Goal: Complete application form

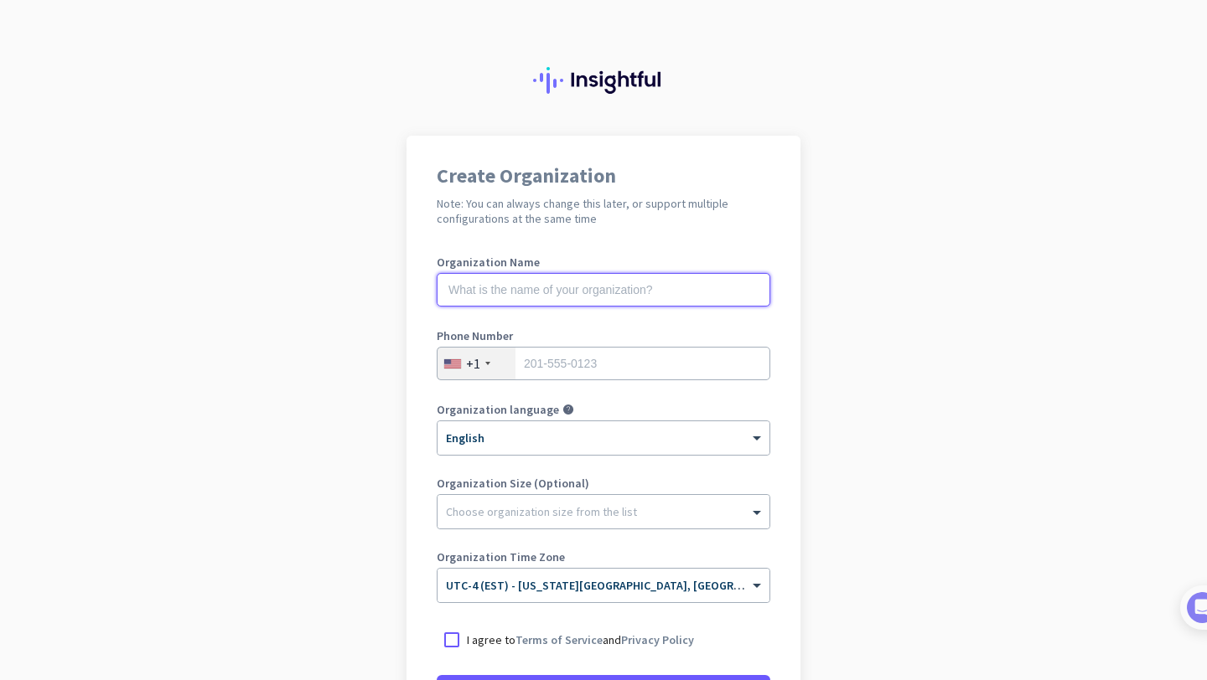
click at [615, 297] on input "text" at bounding box center [604, 290] width 334 height 34
type input "Mercor"
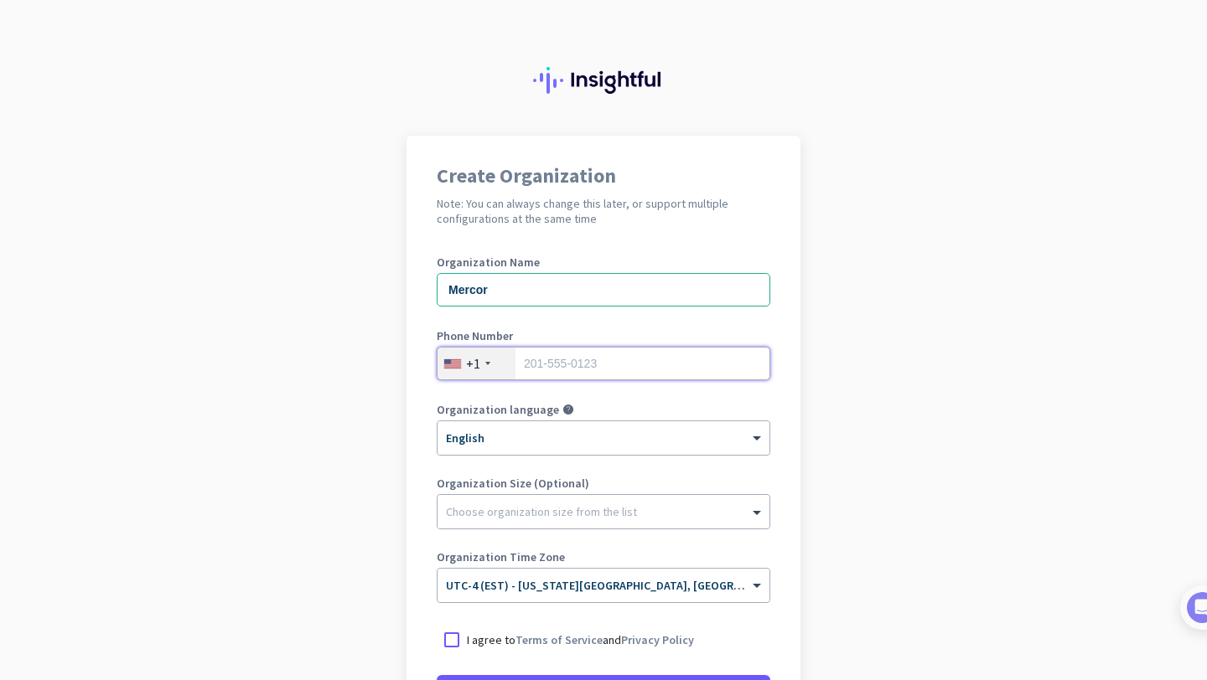
click at [621, 360] on input "tel" at bounding box center [604, 364] width 334 height 34
type input "8109657106"
click at [783, 437] on div "Create Organization Note: You can always change this later, or support multiple…" at bounding box center [603, 457] width 394 height 642
click at [634, 516] on div "Choose organization size from the list" at bounding box center [592, 511] width 311 height 15
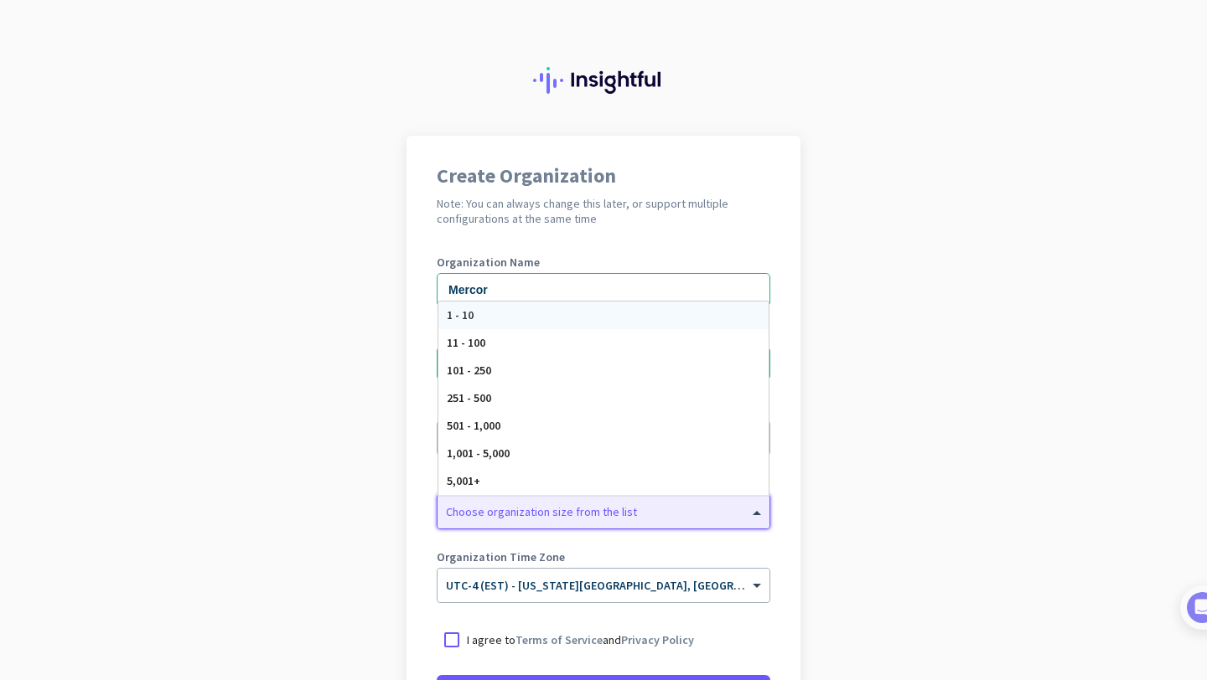
click at [994, 503] on app-onboarding-organization "Create Organization Note: You can always change this later, or support multiple…" at bounding box center [603, 499] width 1207 height 726
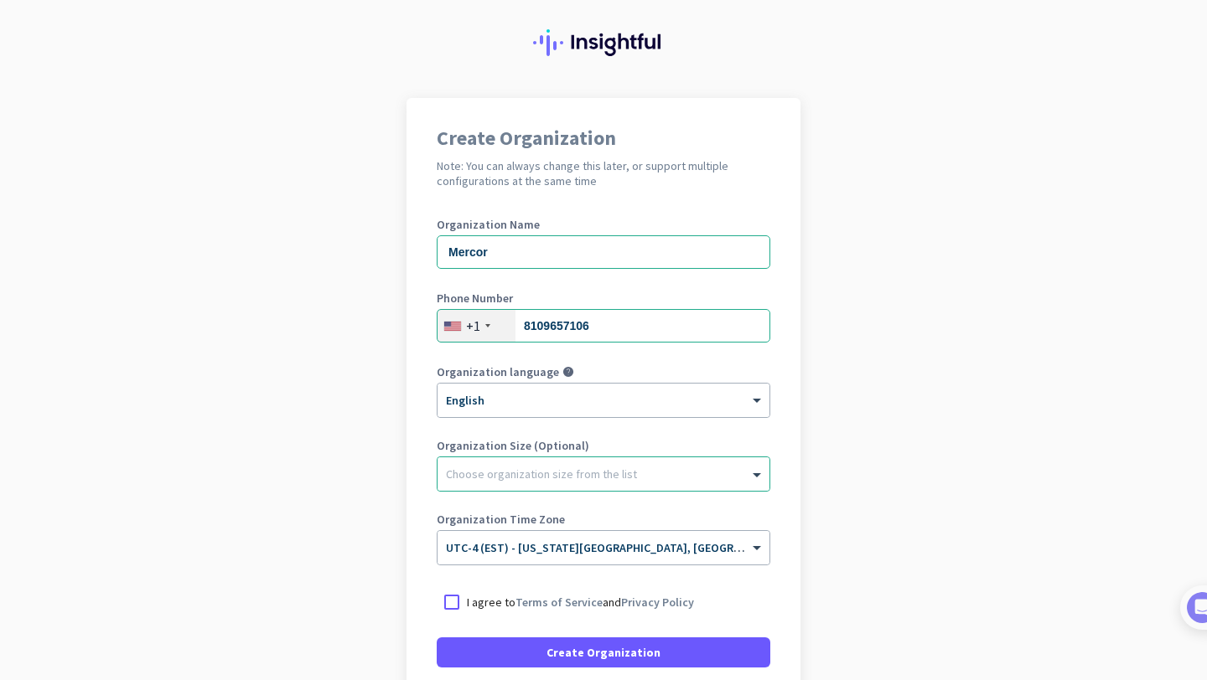
scroll to position [107, 0]
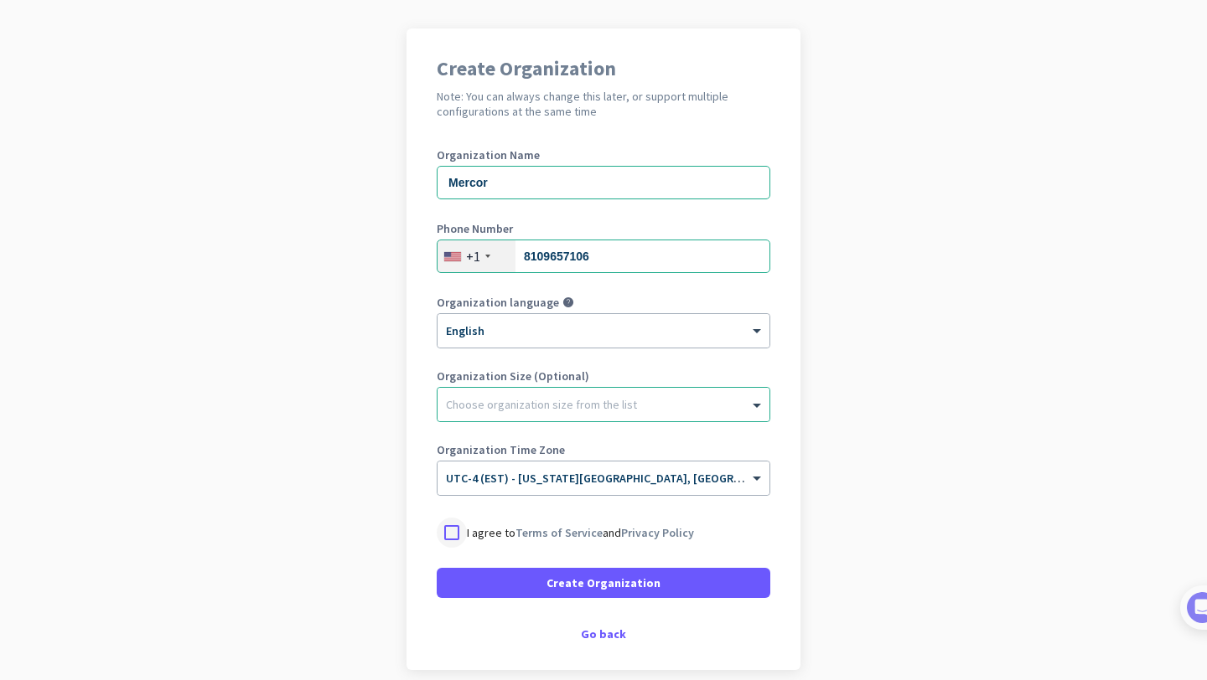
click at [451, 540] on div at bounding box center [452, 533] width 30 height 30
click at [591, 633] on div "Go back" at bounding box center [604, 634] width 334 height 12
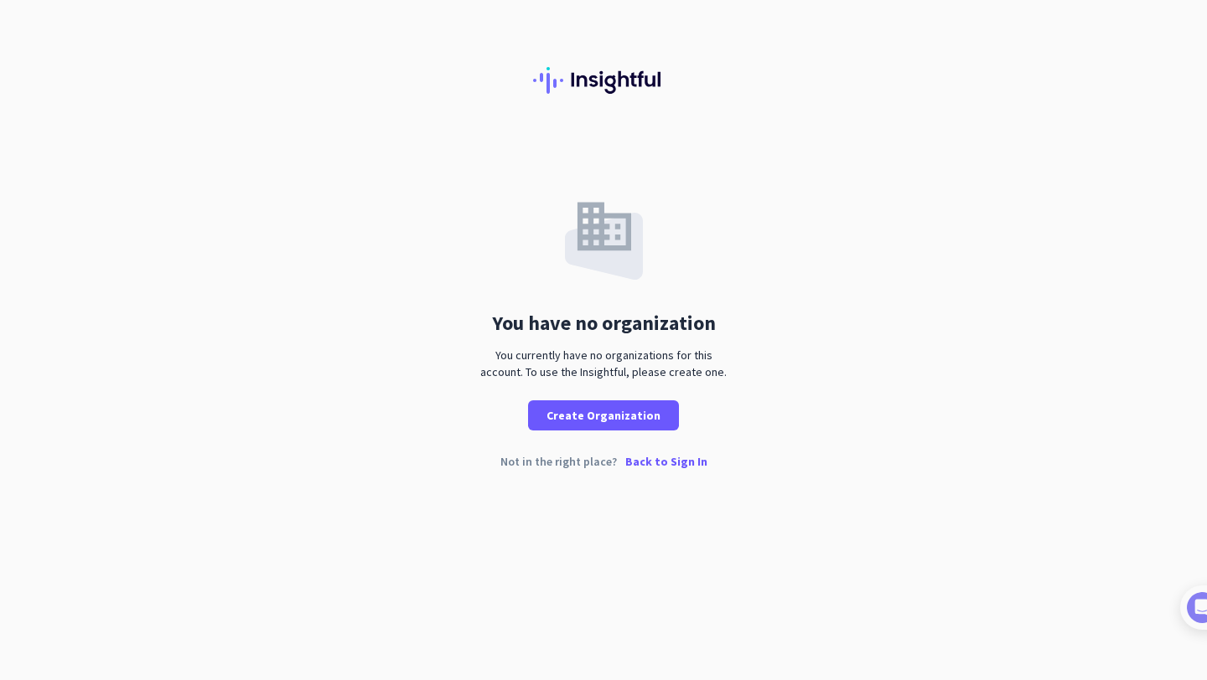
click at [654, 459] on p "Back to Sign In" at bounding box center [666, 462] width 82 height 12
